Goal: Navigation & Orientation: Understand site structure

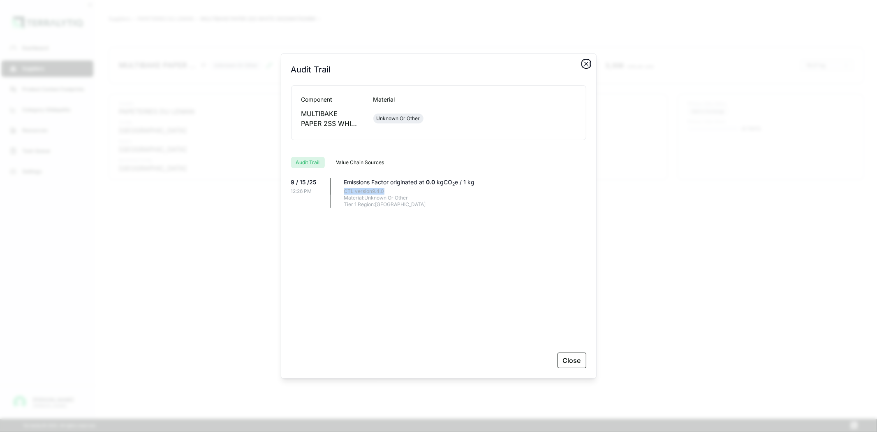
click at [583, 64] on icon "button" at bounding box center [586, 63] width 7 height 7
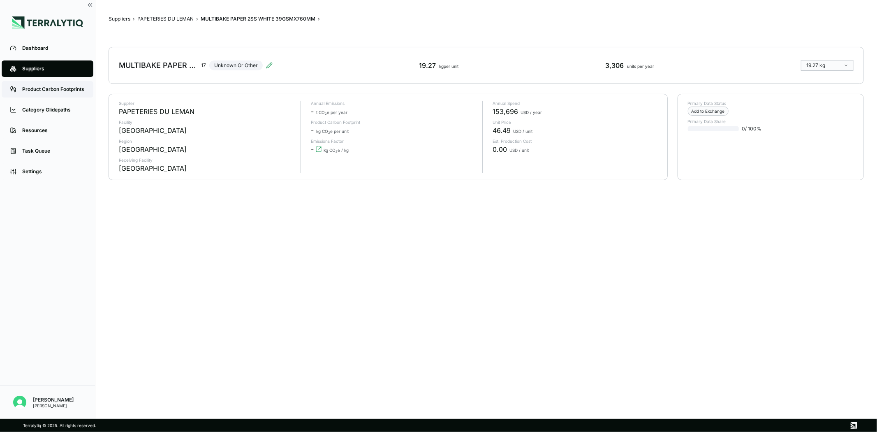
click at [39, 88] on div "Product Carbon Footprints" at bounding box center [53, 89] width 63 height 7
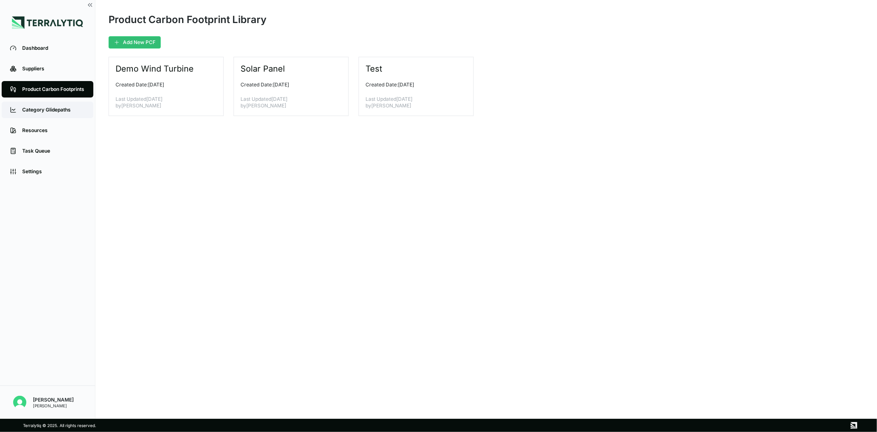
click at [35, 104] on link "Category Glidepaths" at bounding box center [48, 110] width 92 height 16
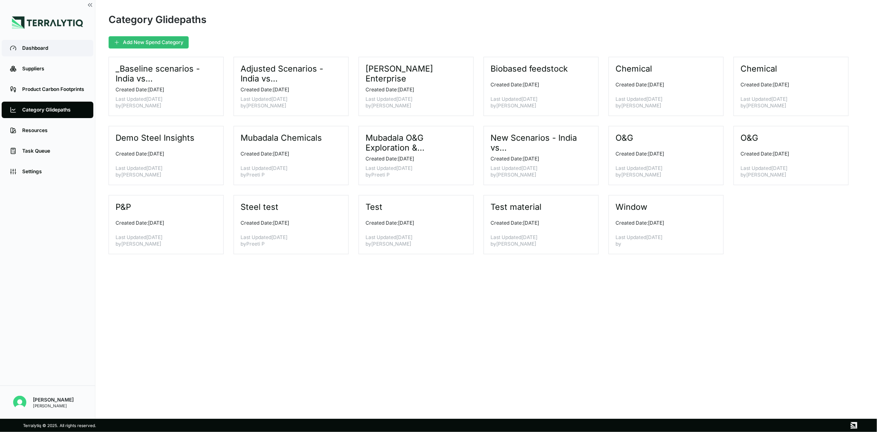
click at [44, 53] on link "Dashboard" at bounding box center [48, 48] width 92 height 16
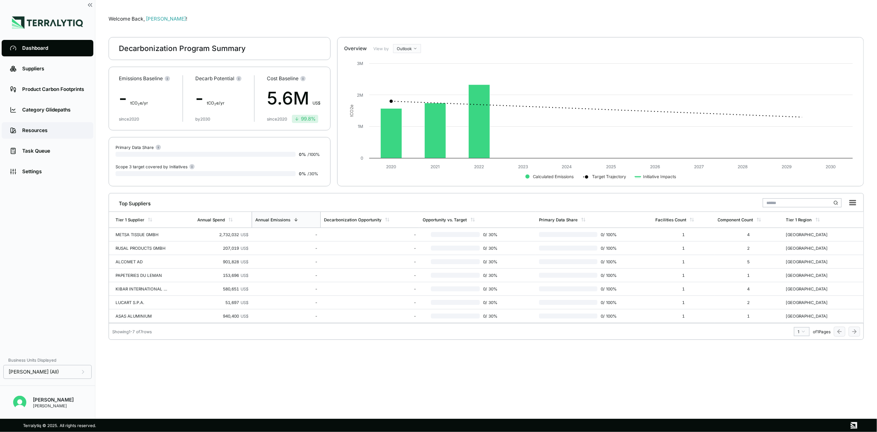
click at [49, 132] on div "Resources" at bounding box center [53, 130] width 63 height 7
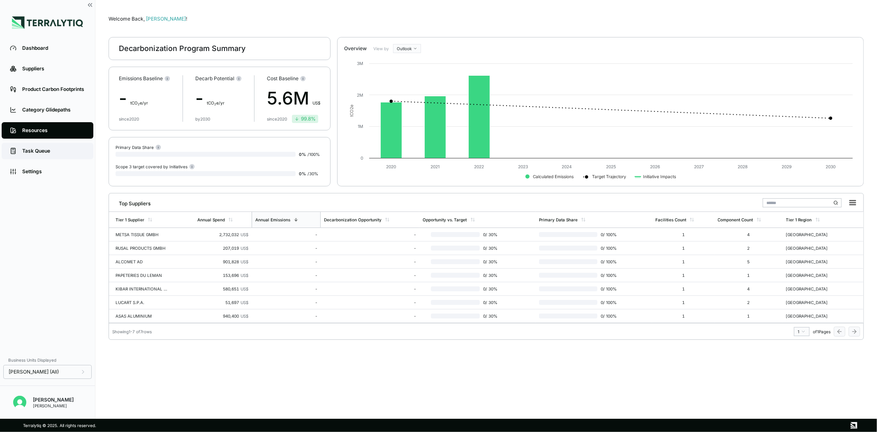
click at [52, 146] on link "Task Queue" at bounding box center [48, 151] width 92 height 16
click at [49, 167] on link "Settings" at bounding box center [48, 171] width 92 height 16
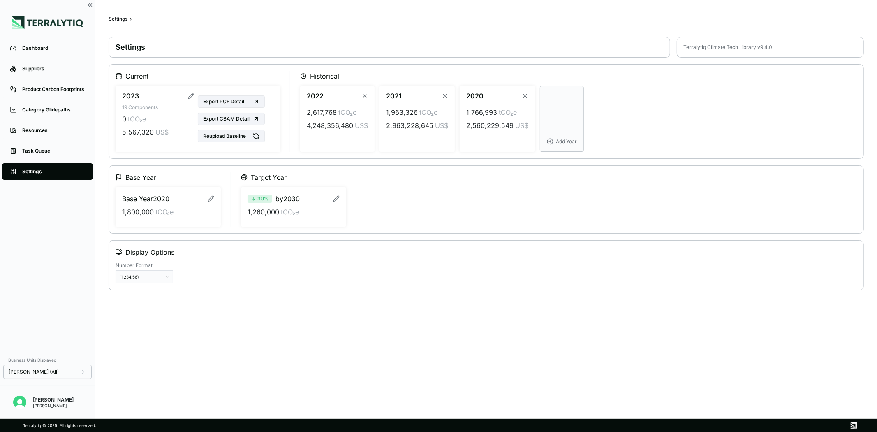
click at [53, 120] on li "Resources" at bounding box center [47, 130] width 95 height 21
click at [53, 126] on link "Resources" at bounding box center [48, 130] width 92 height 16
click at [56, 110] on div "Category Glidepaths" at bounding box center [53, 110] width 63 height 7
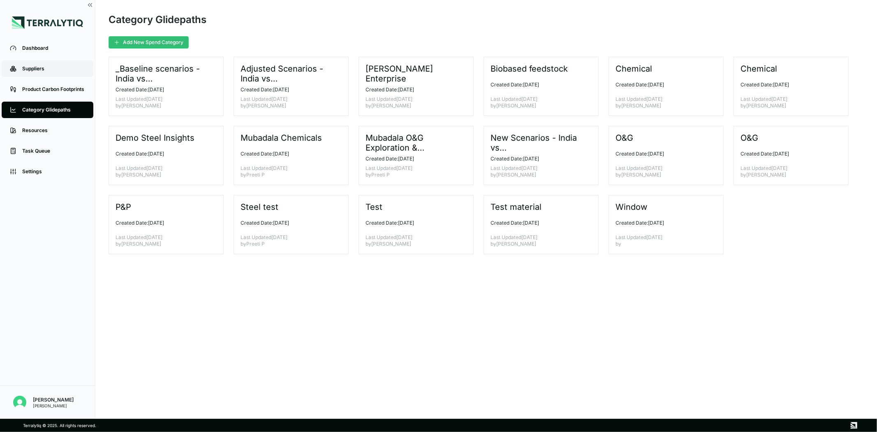
click at [62, 76] on link "Suppliers" at bounding box center [48, 68] width 92 height 16
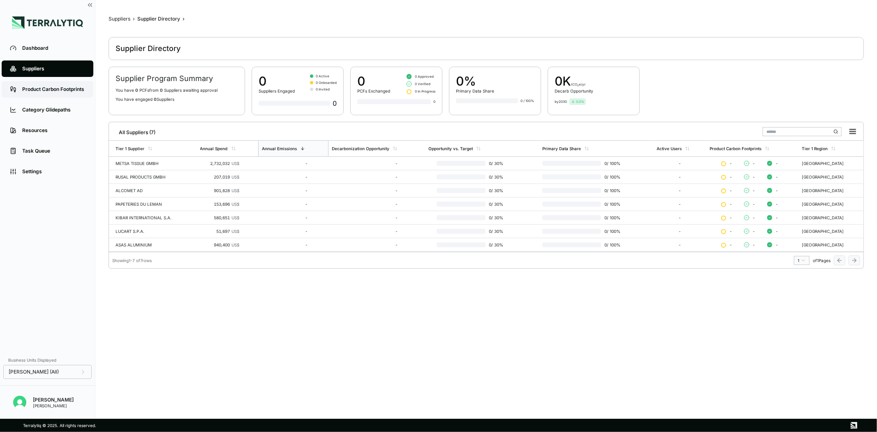
click at [67, 89] on div "Product Carbon Footprints" at bounding box center [53, 89] width 63 height 7
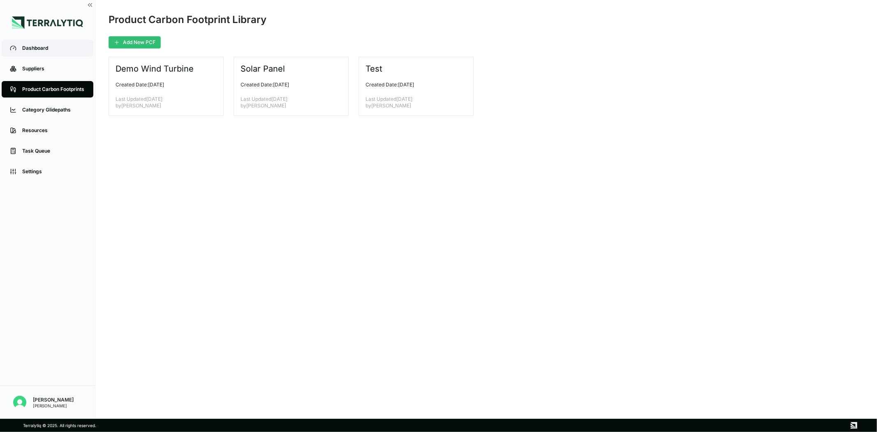
click at [52, 51] on div "Dashboard" at bounding box center [53, 48] width 63 height 7
